Goal: Navigation & Orientation: Find specific page/section

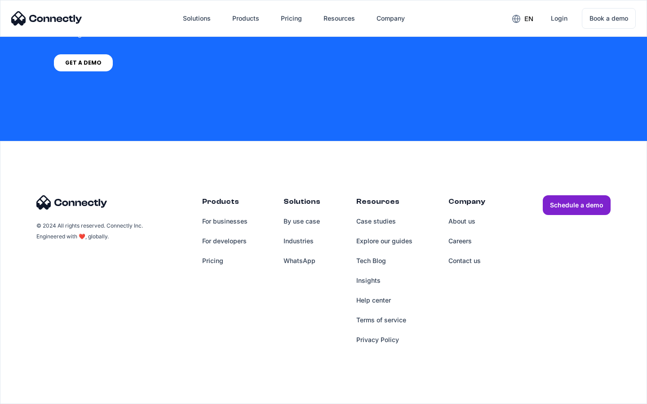
scroll to position [681, 0]
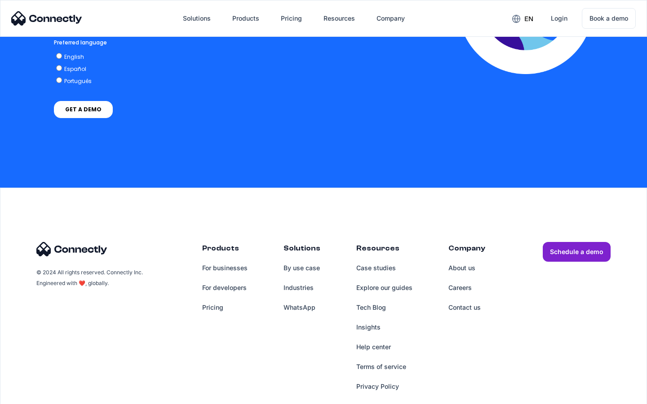
scroll to position [1983, 0]
